Goal: Task Accomplishment & Management: Use online tool/utility

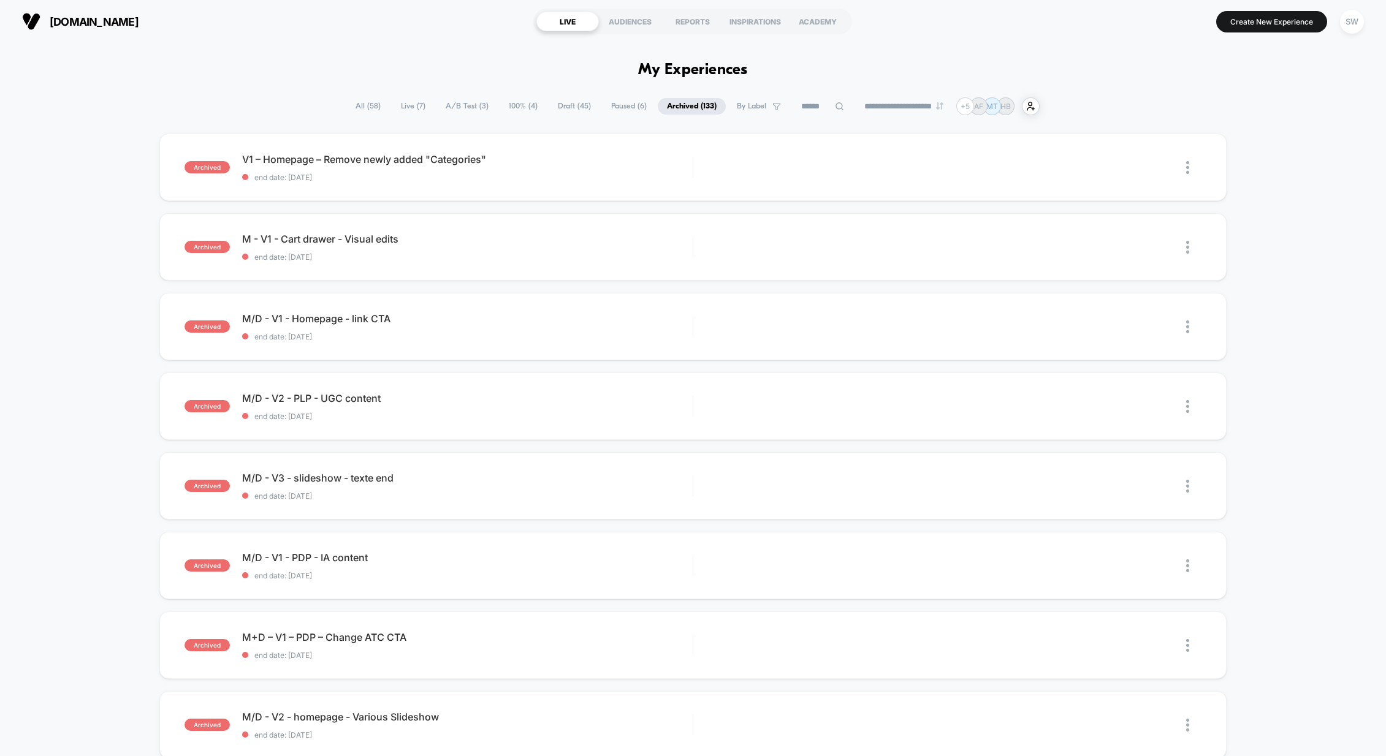
click at [449, 108] on span "A/B Test ( 3 )" at bounding box center [466, 106] width 61 height 17
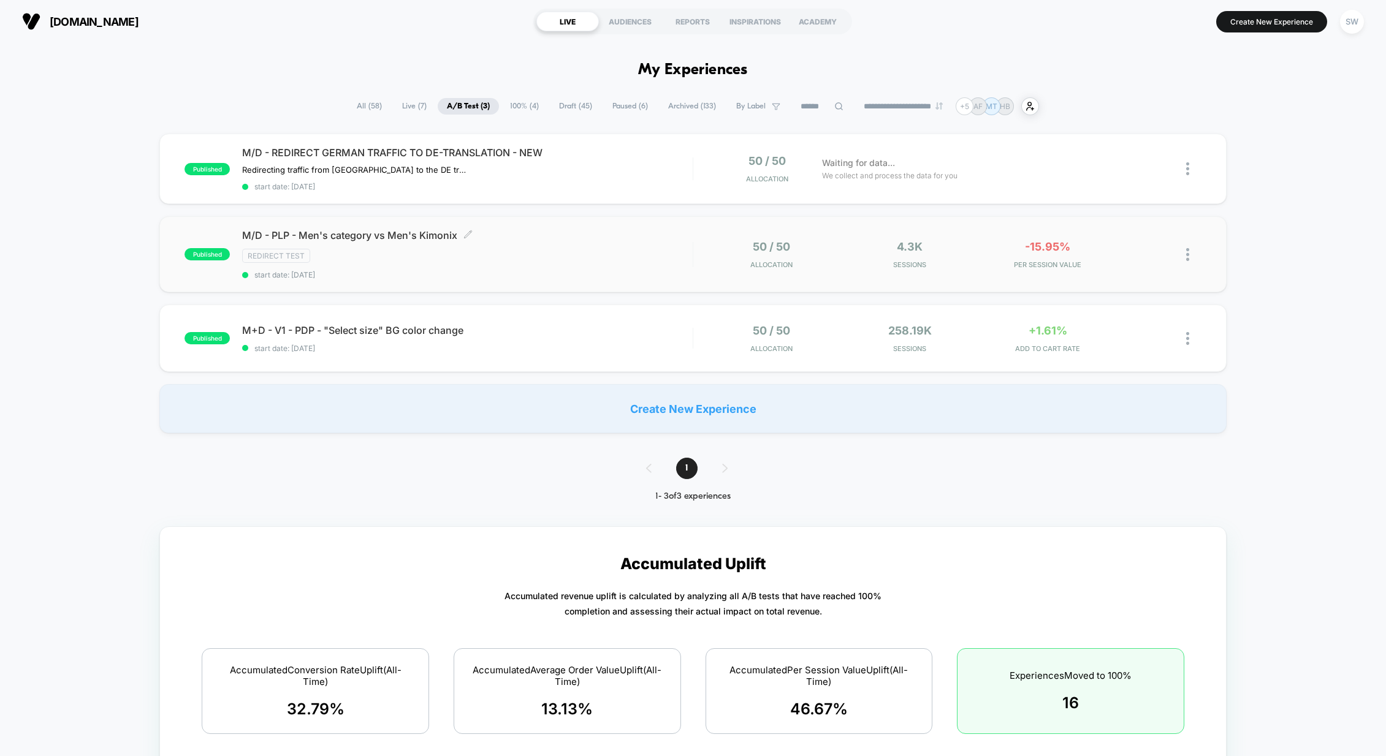
click at [596, 239] on span "M/D - PLP - Men's category vs Men's Kimonix Click to edit experience details" at bounding box center [467, 235] width 450 height 12
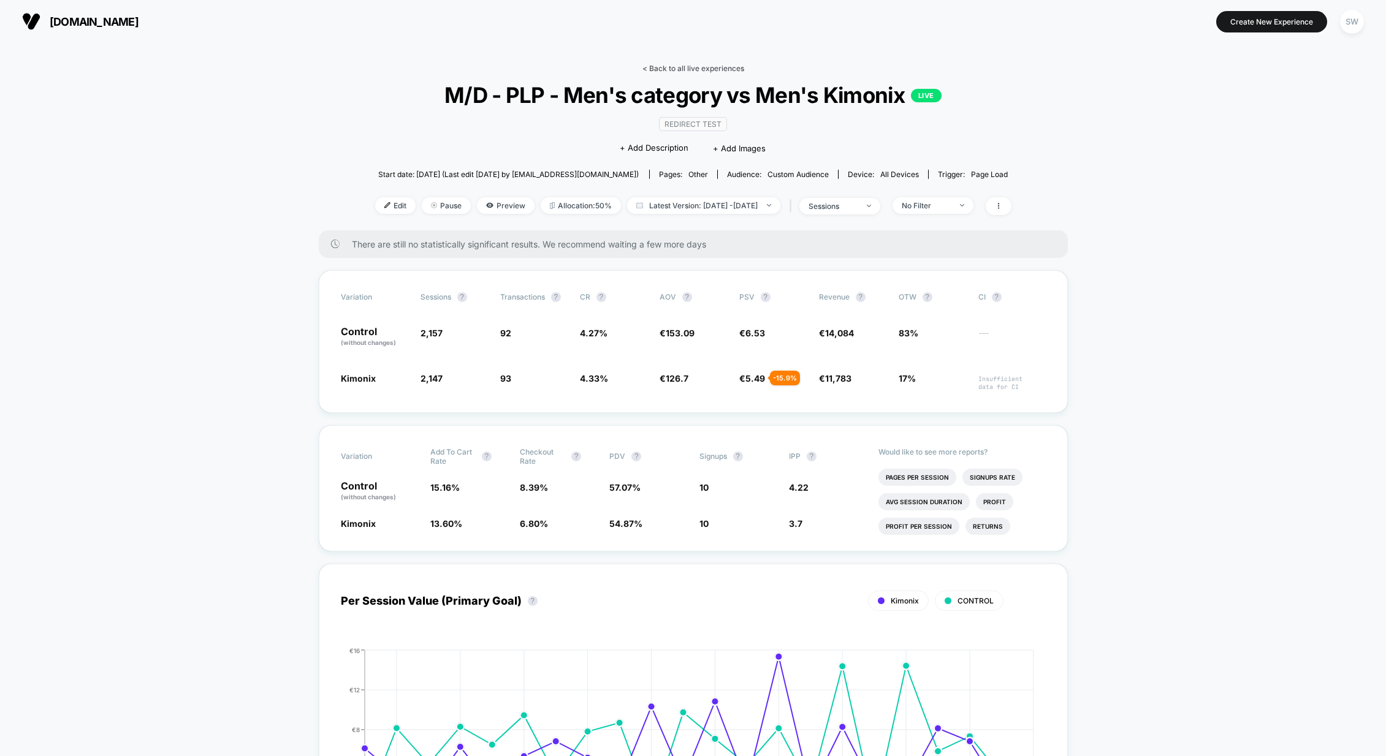
click at [673, 68] on link "< Back to all live experiences" at bounding box center [693, 68] width 102 height 9
